Goal: Information Seeking & Learning: Learn about a topic

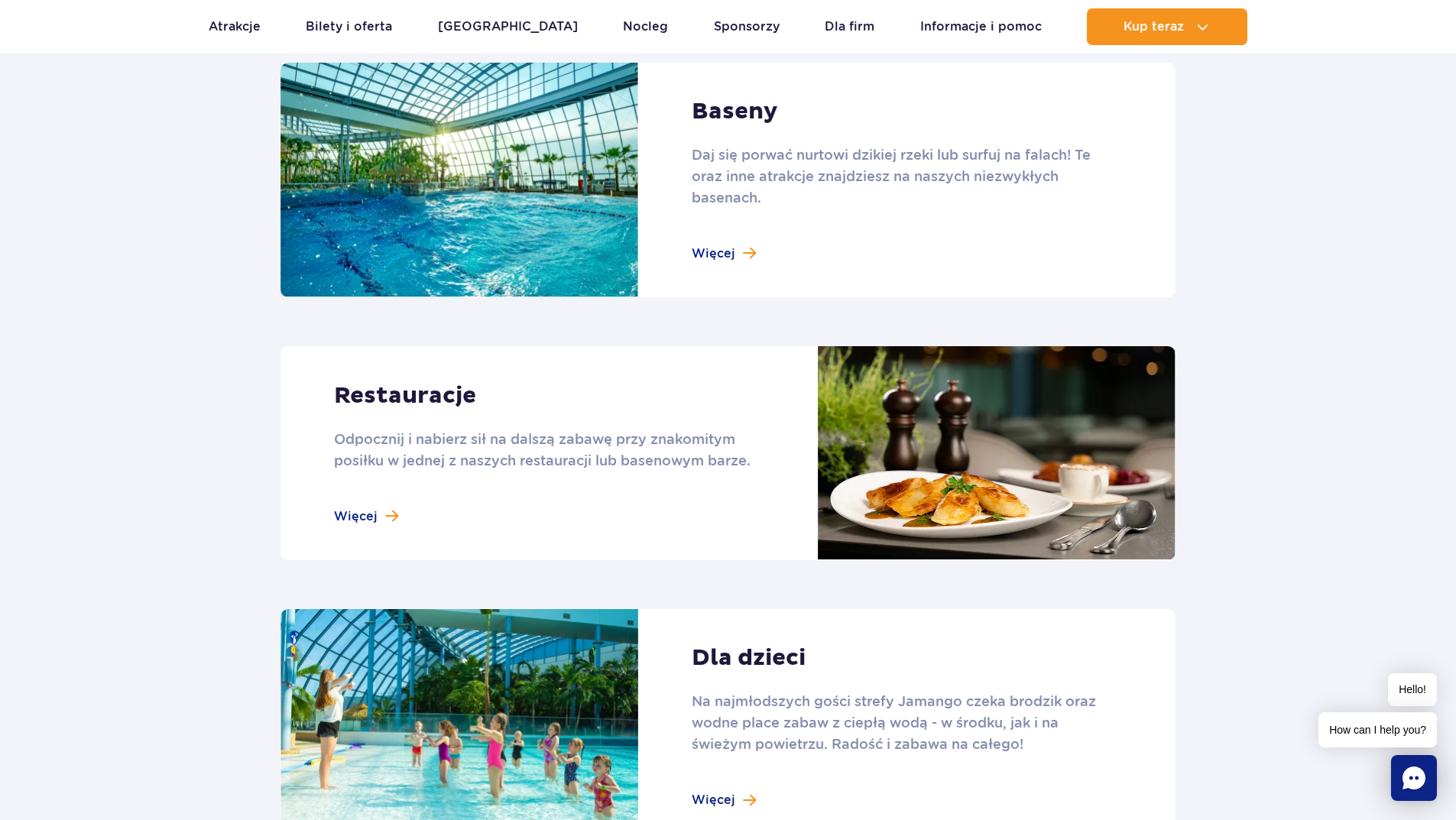
scroll to position [1682, 0]
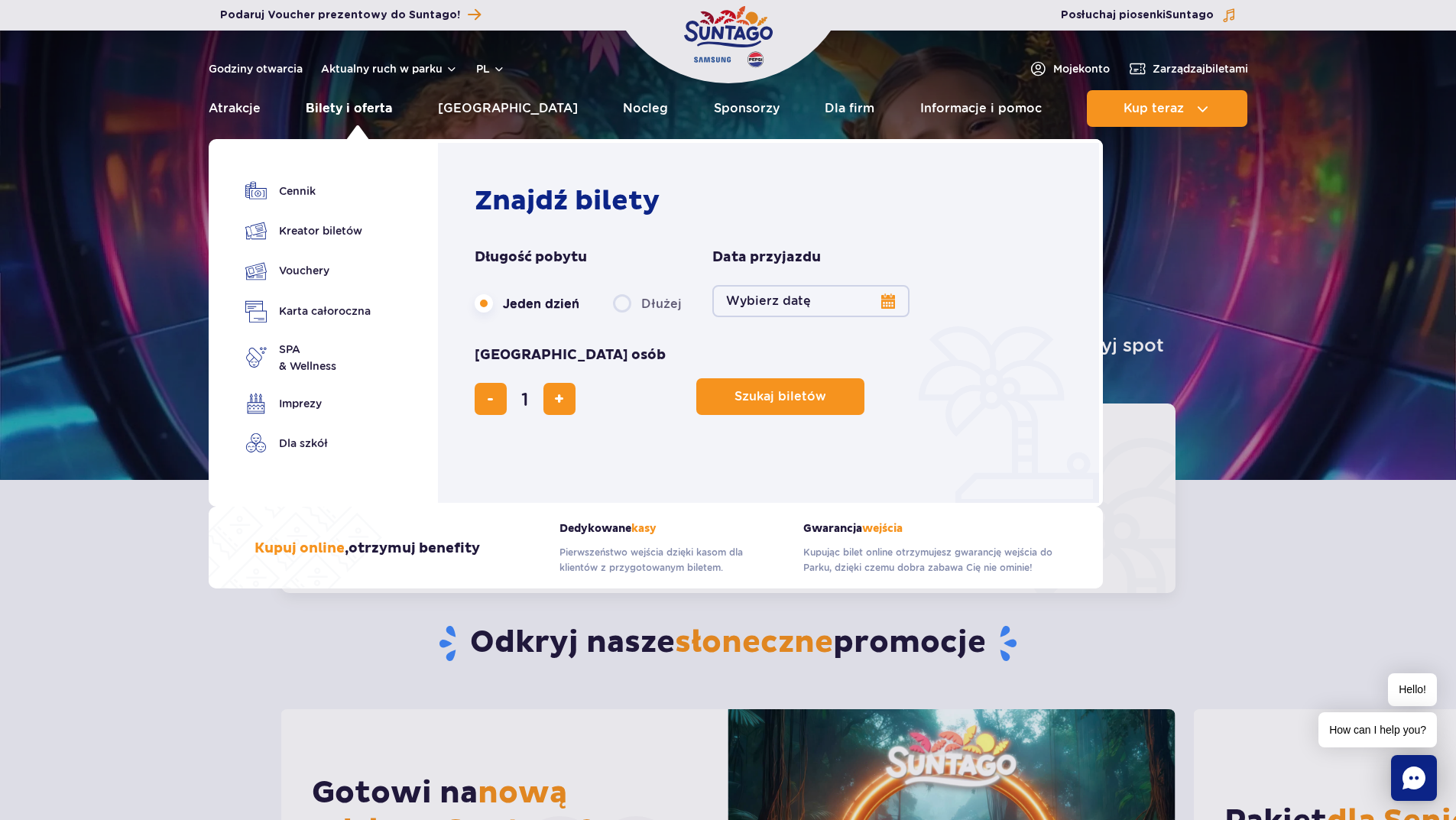
click at [367, 108] on link "Bilety i oferta" at bounding box center [349, 108] width 86 height 37
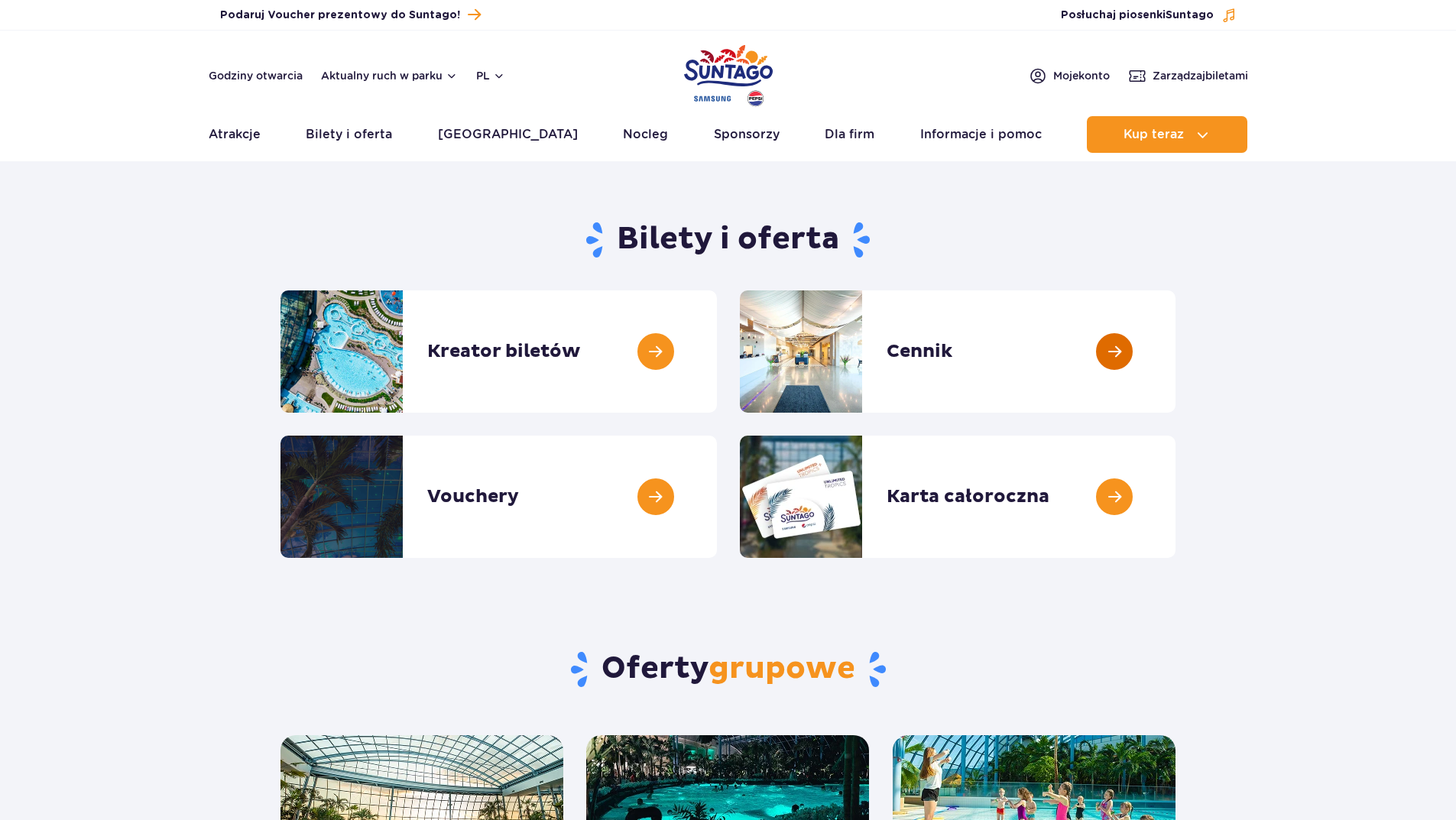
click at [1176, 333] on link at bounding box center [1176, 352] width 0 height 123
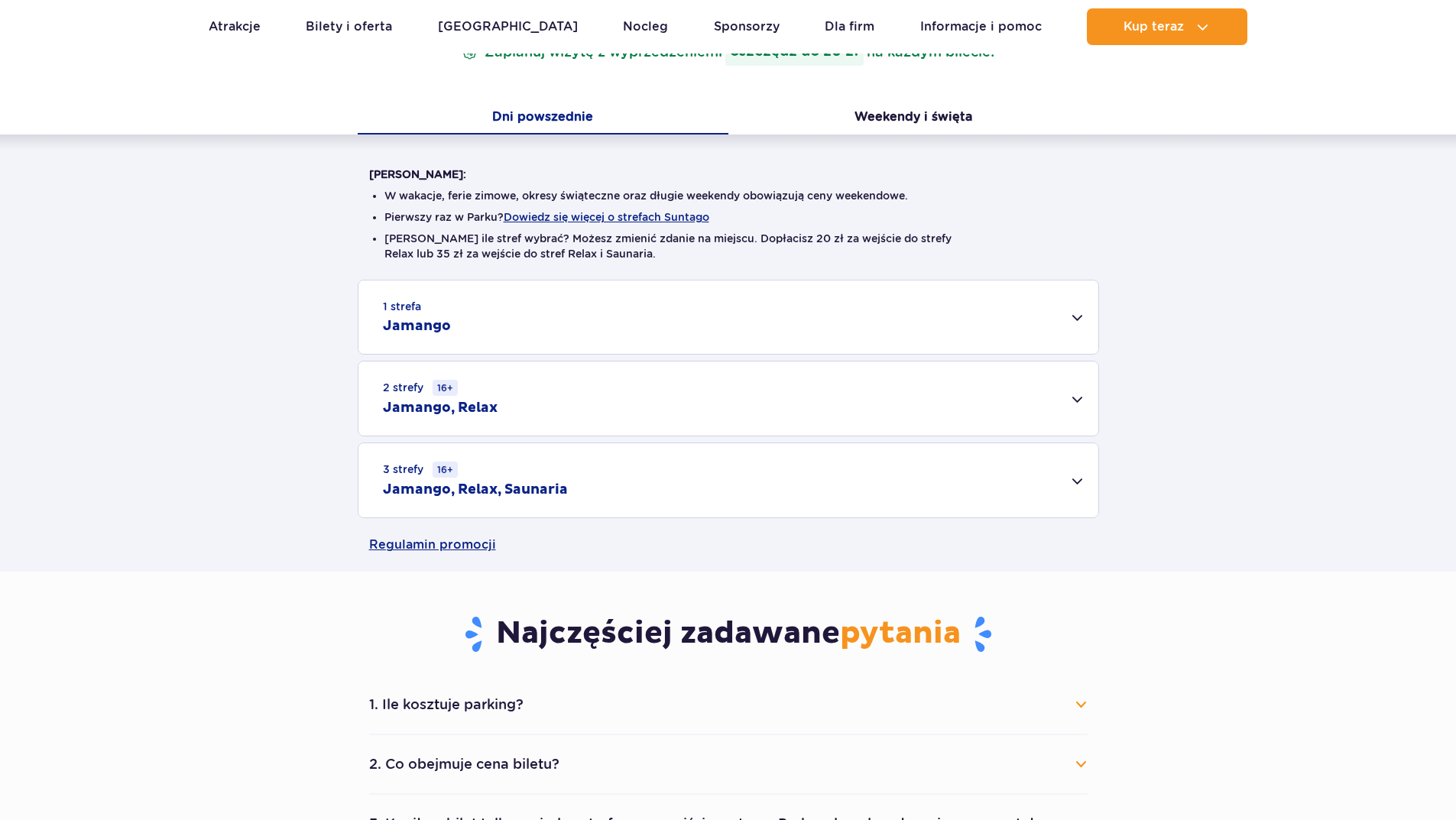
scroll to position [306, 0]
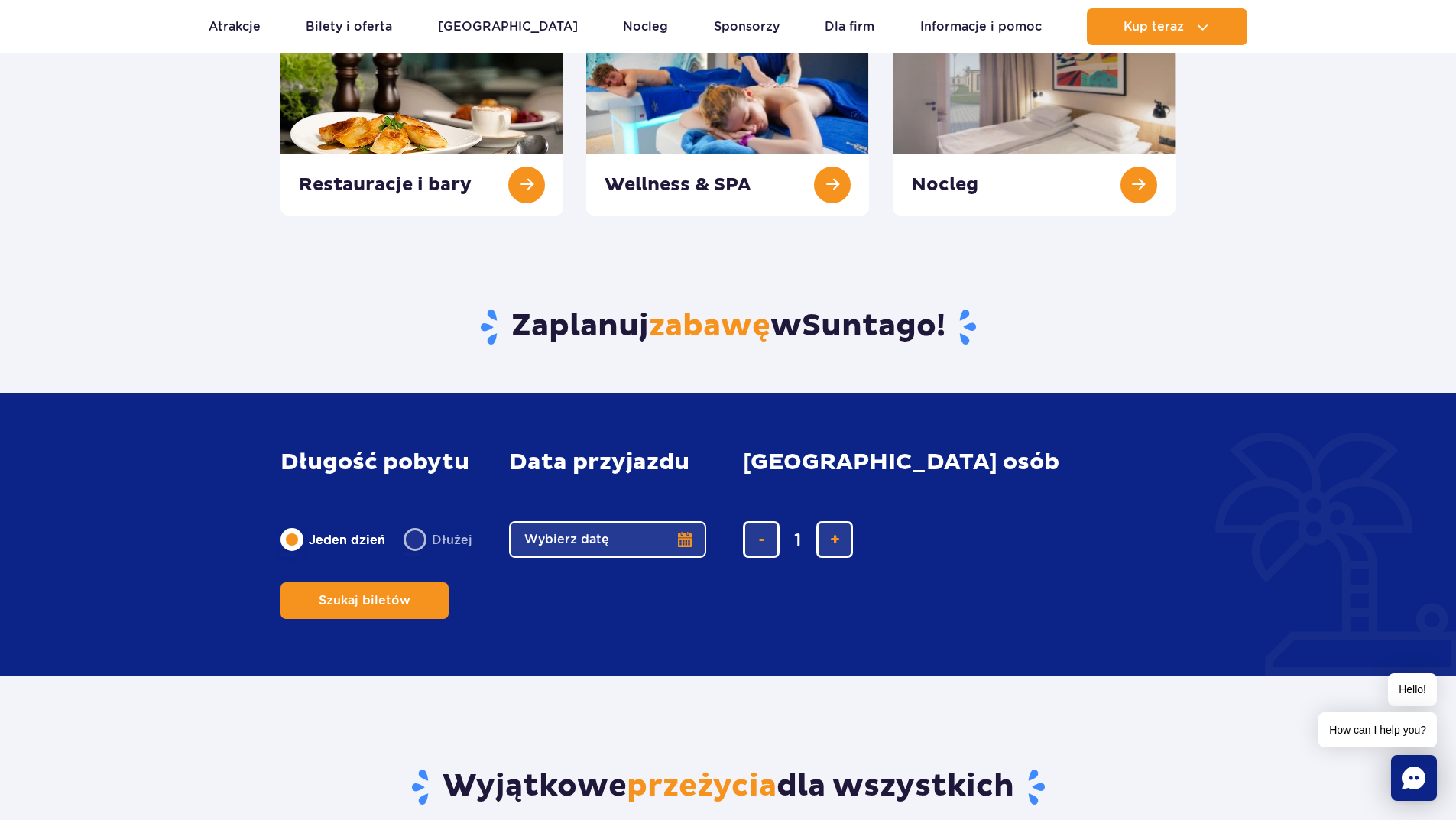
scroll to position [535, 0]
